Goal: Task Accomplishment & Management: Use online tool/utility

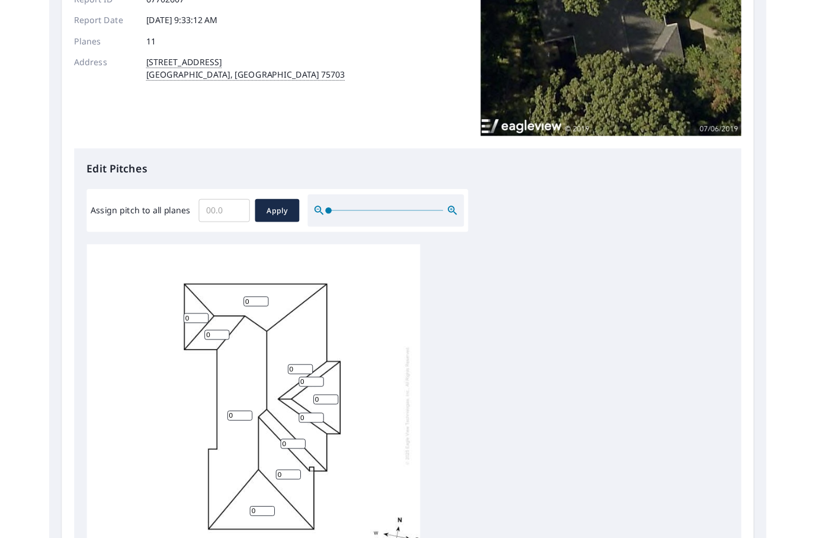
scroll to position [192, 0]
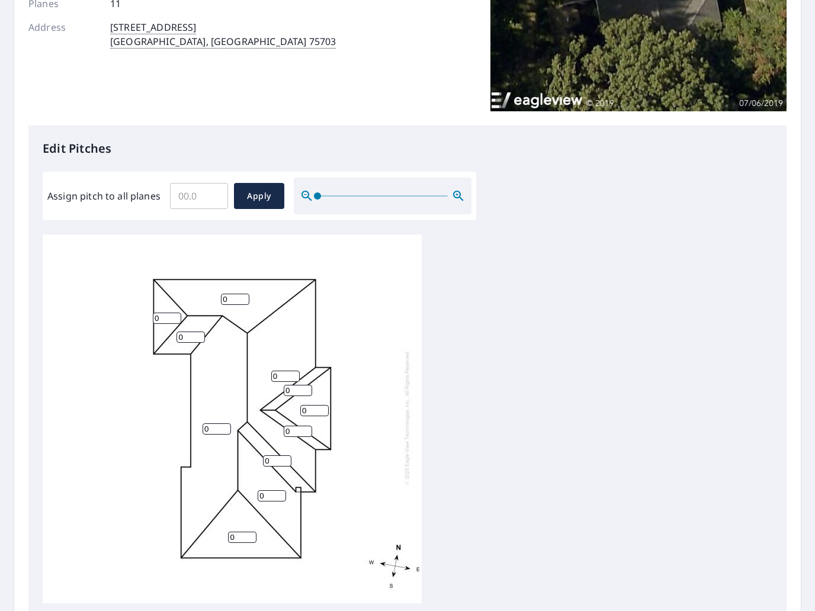
click at [194, 195] on input "Assign pitch to all planes" at bounding box center [199, 195] width 58 height 33
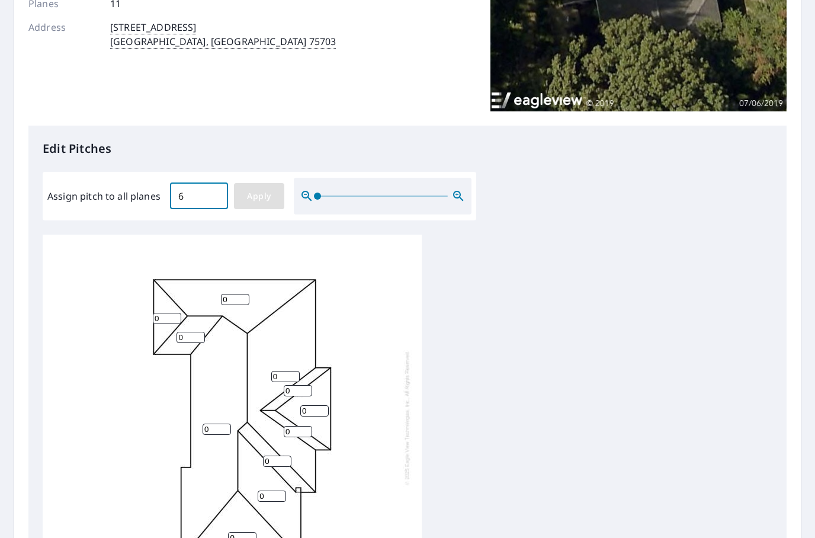
type input "6"
click at [250, 189] on span "Apply" at bounding box center [258, 196] width 31 height 15
type input "6"
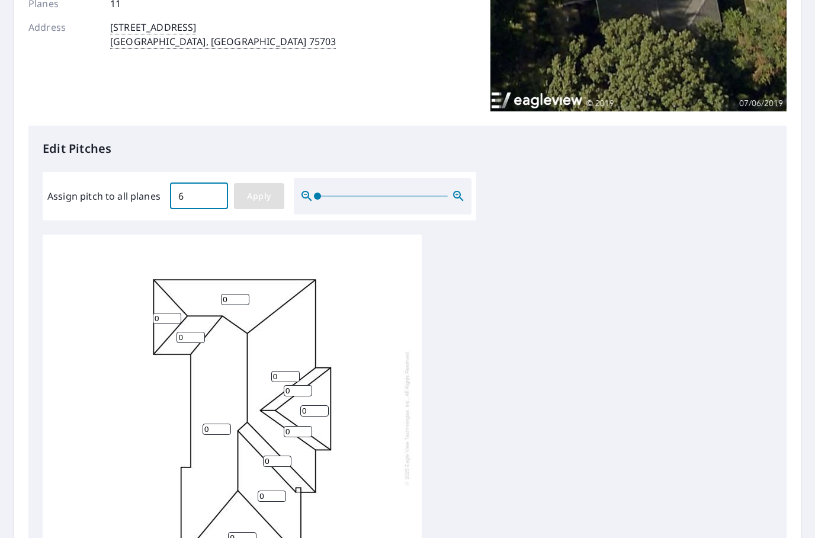
type input "6"
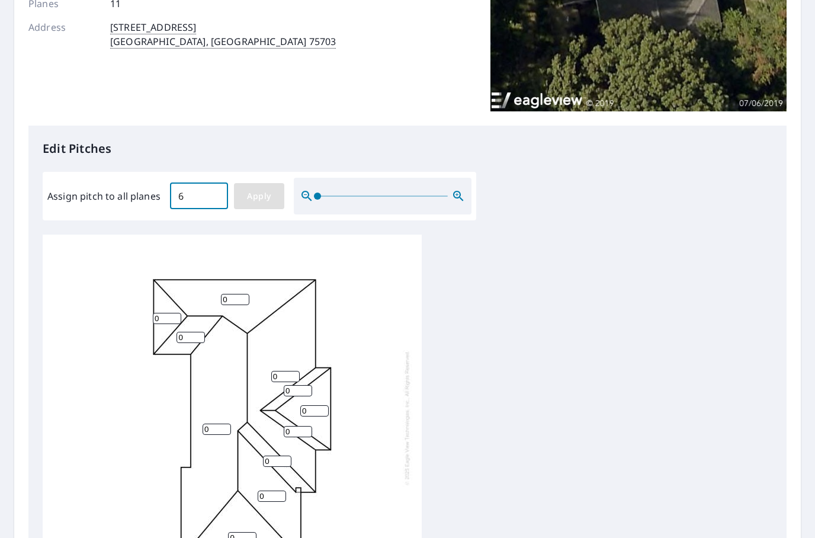
type input "6"
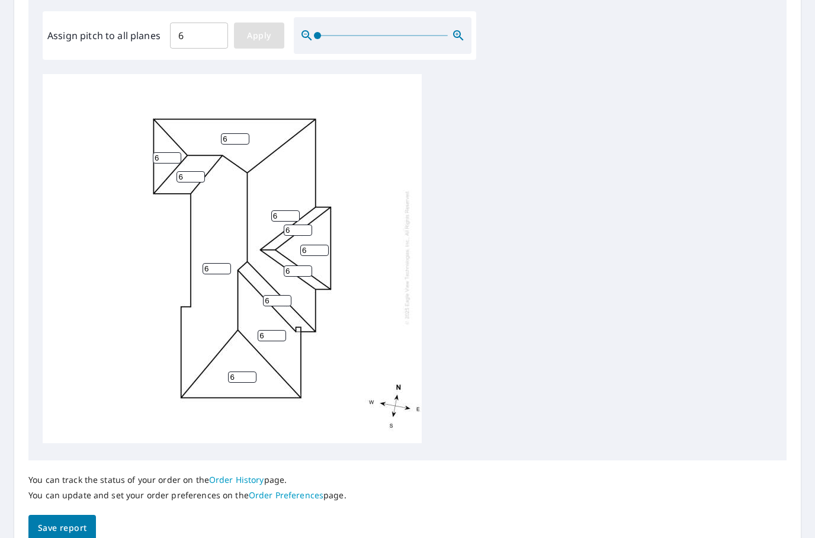
scroll to position [352, 0]
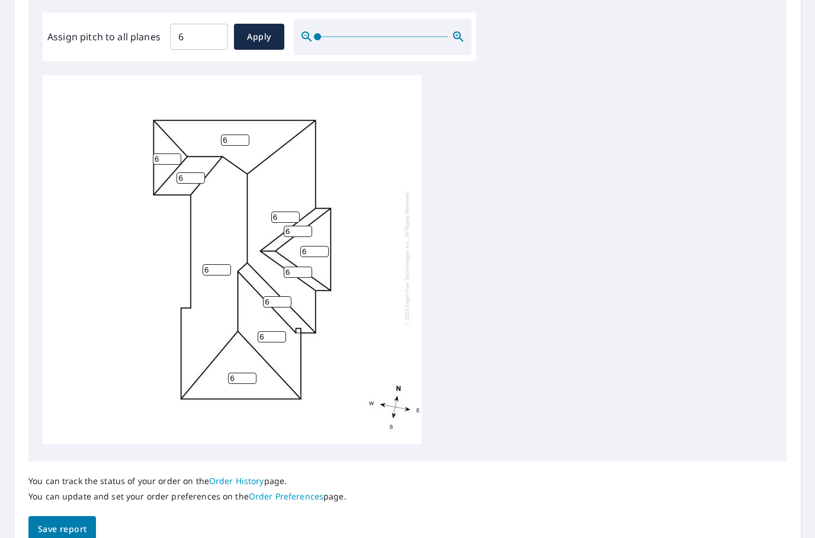
click at [49, 522] on span "Save report" at bounding box center [62, 529] width 49 height 15
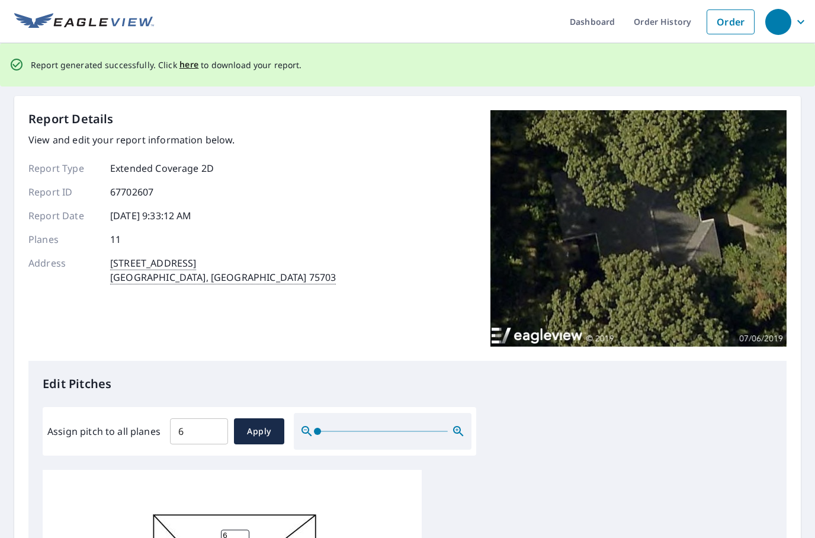
scroll to position [3, 0]
click at [186, 57] on span "here" at bounding box center [189, 64] width 20 height 15
